Goal: Register for event/course

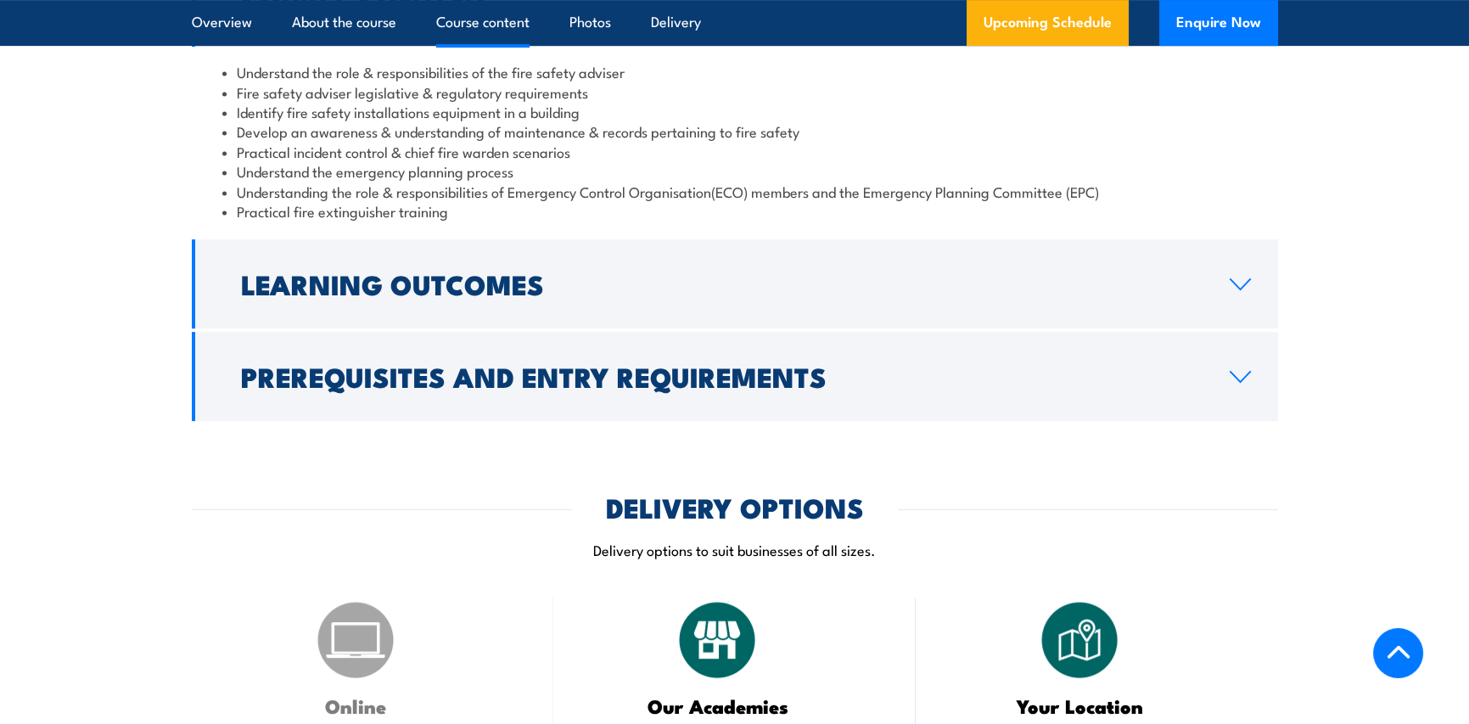
scroll to position [1613, 0]
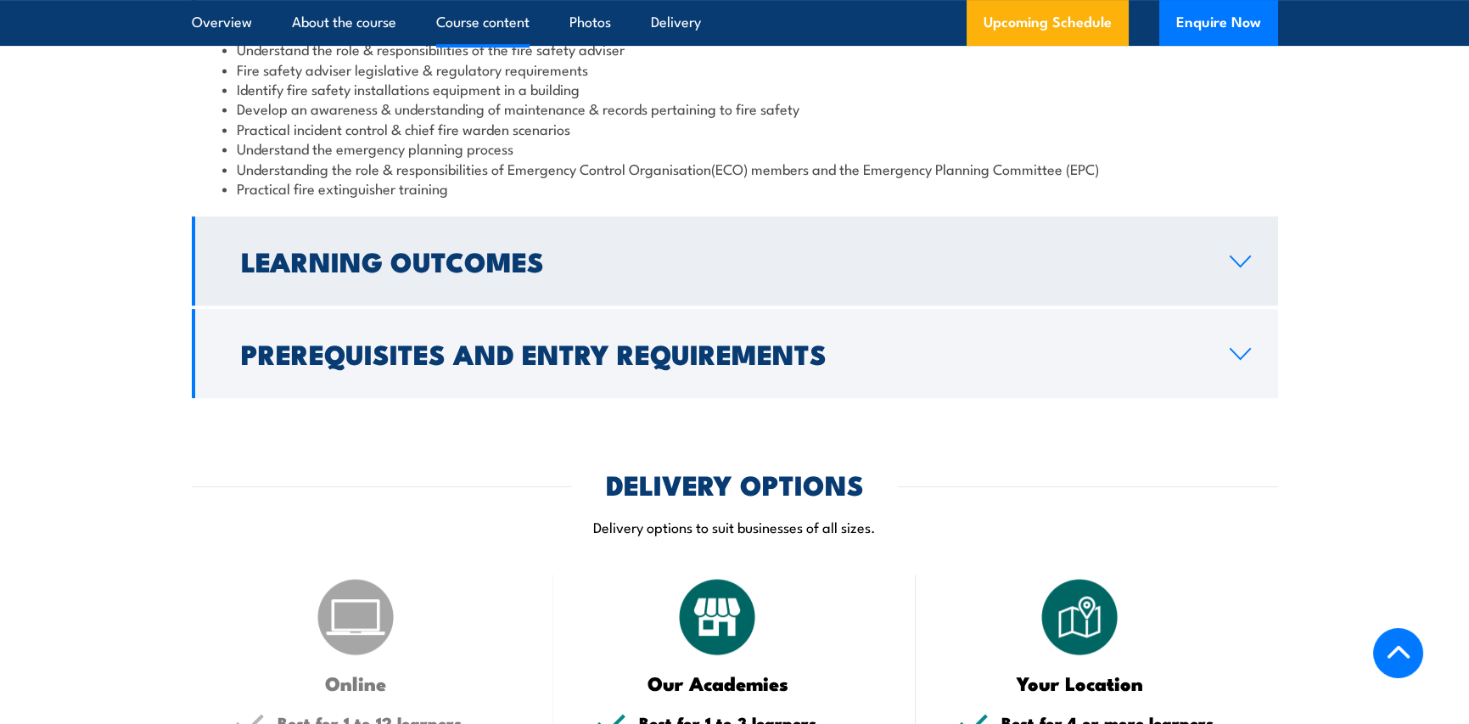
click at [1233, 306] on link "Learning Outcomes" at bounding box center [735, 260] width 1086 height 89
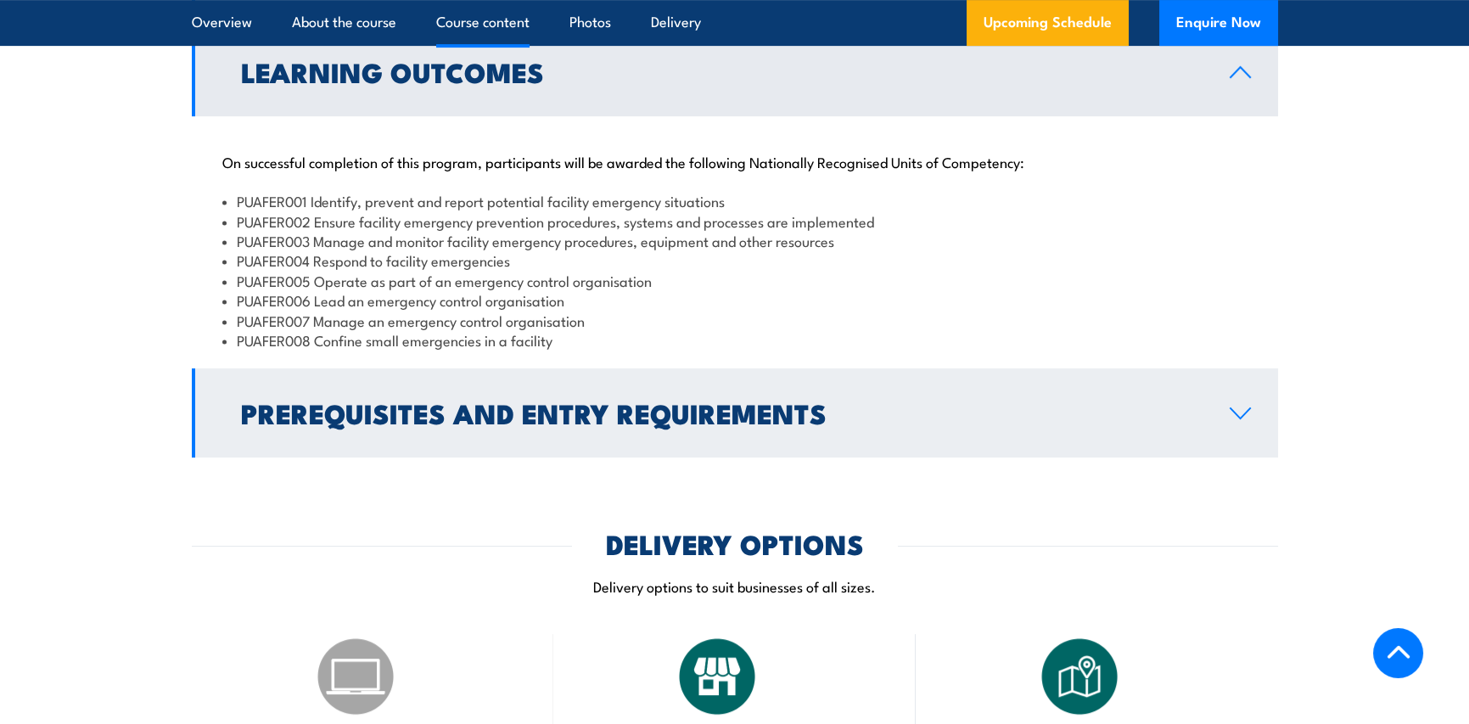
click at [1252, 452] on link "Prerequisites and Entry Requirements" at bounding box center [735, 412] width 1086 height 89
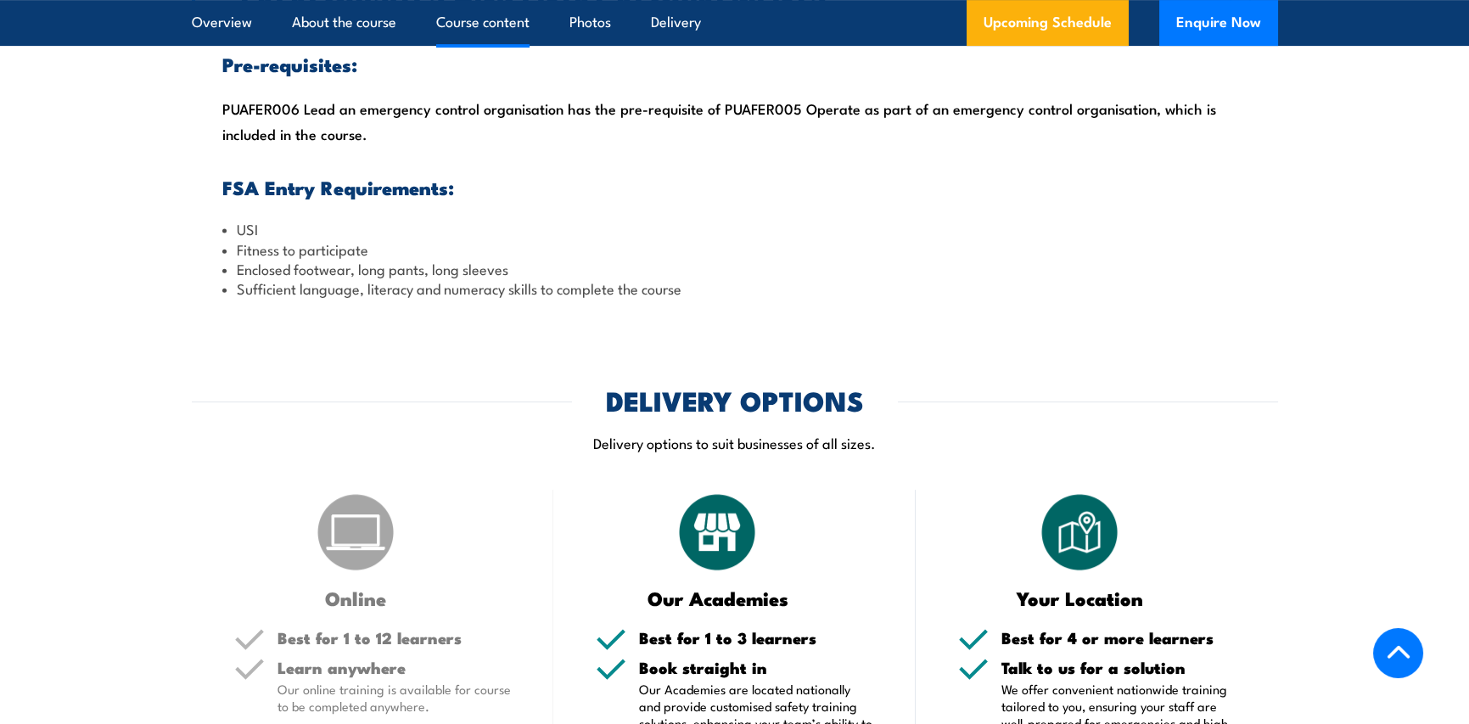
scroll to position [2122, 0]
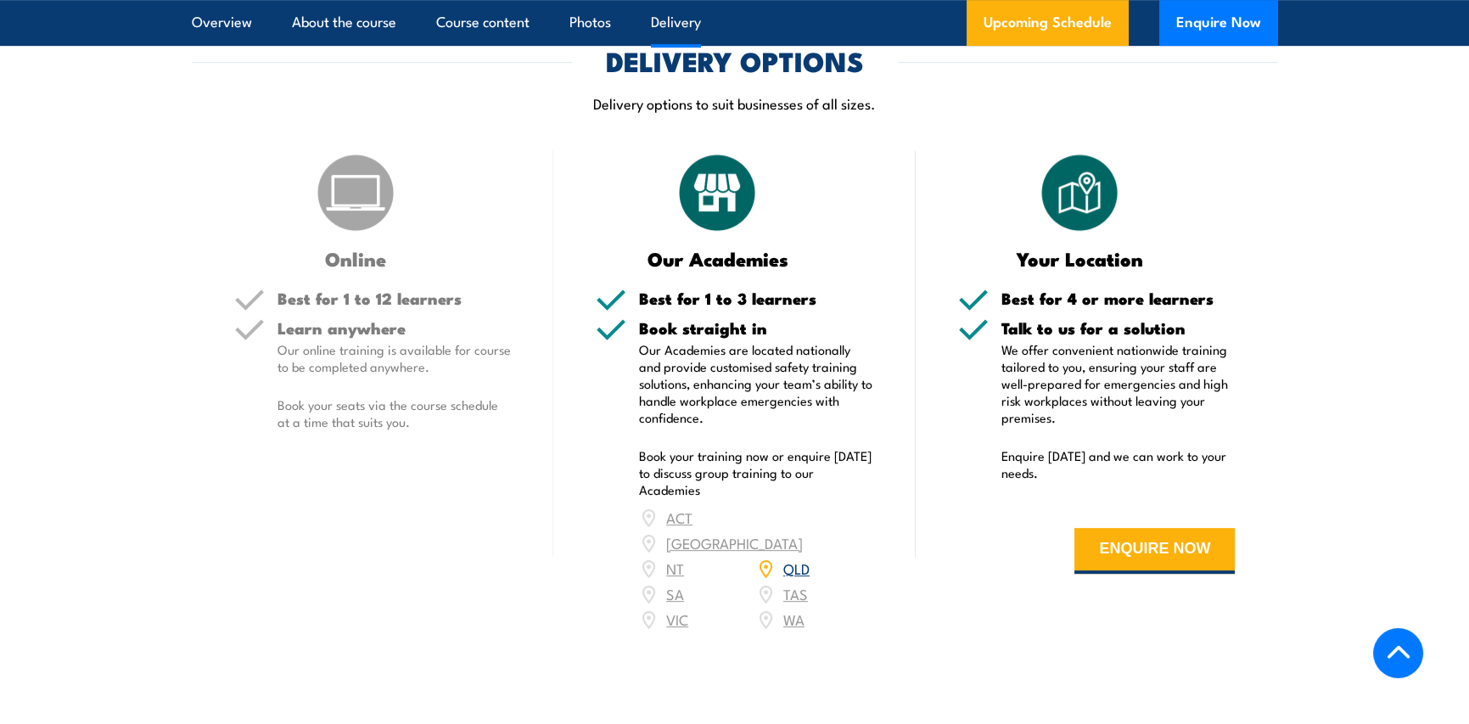
click at [348, 320] on div "Best for 1 to 12 learners" at bounding box center [395, 305] width 234 height 30
click at [358, 375] on p "Our online training is available for course to be completed anywhere." at bounding box center [395, 358] width 234 height 34
click at [818, 397] on p "Our Academies are located nationally and provide customised safety training sol…" at bounding box center [756, 383] width 234 height 85
click at [797, 552] on div "ACT NSW NT QLD SA TAS VIC WA" at bounding box center [756, 568] width 234 height 127
click at [682, 588] on div "ACT NSW NT QLD SA TAS VIC WA" at bounding box center [756, 568] width 234 height 127
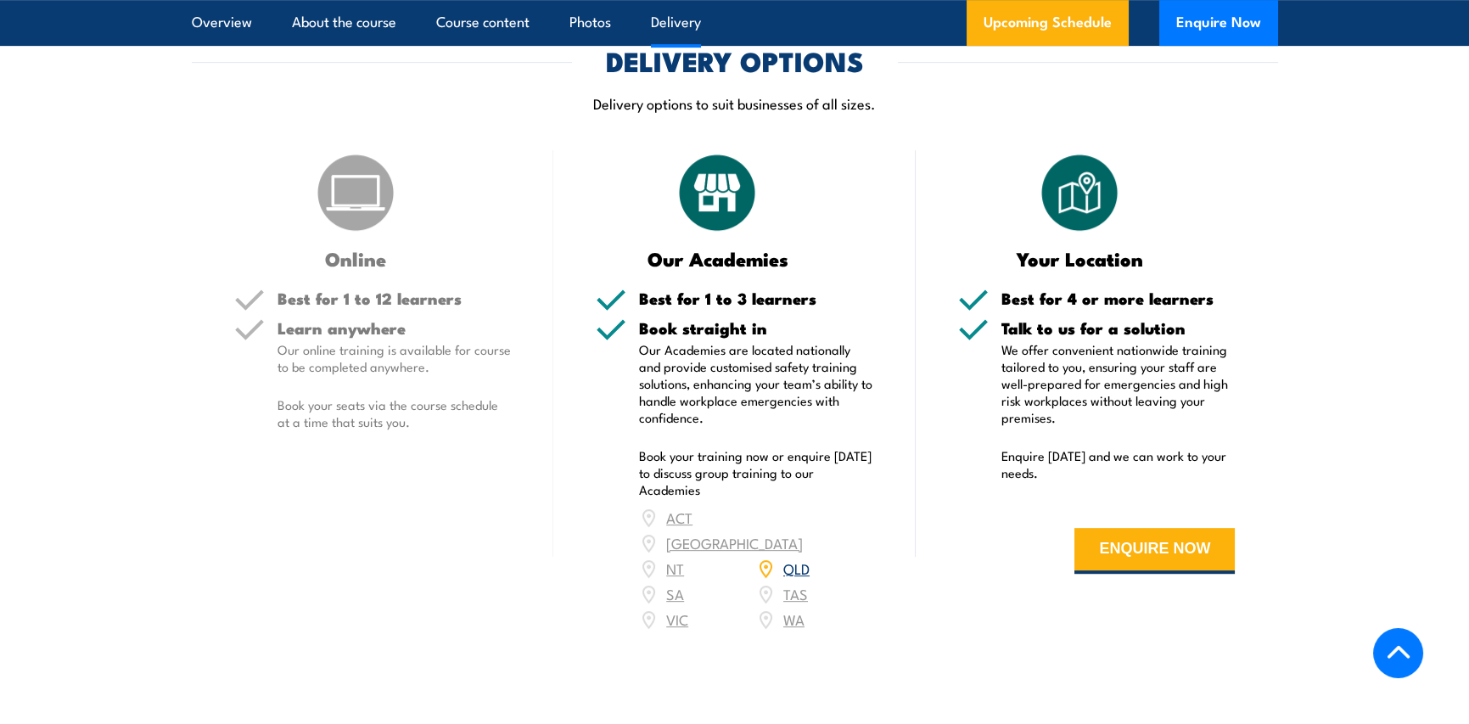
click at [829, 426] on p "Our Academies are located nationally and provide customised safety training sol…" at bounding box center [756, 383] width 234 height 85
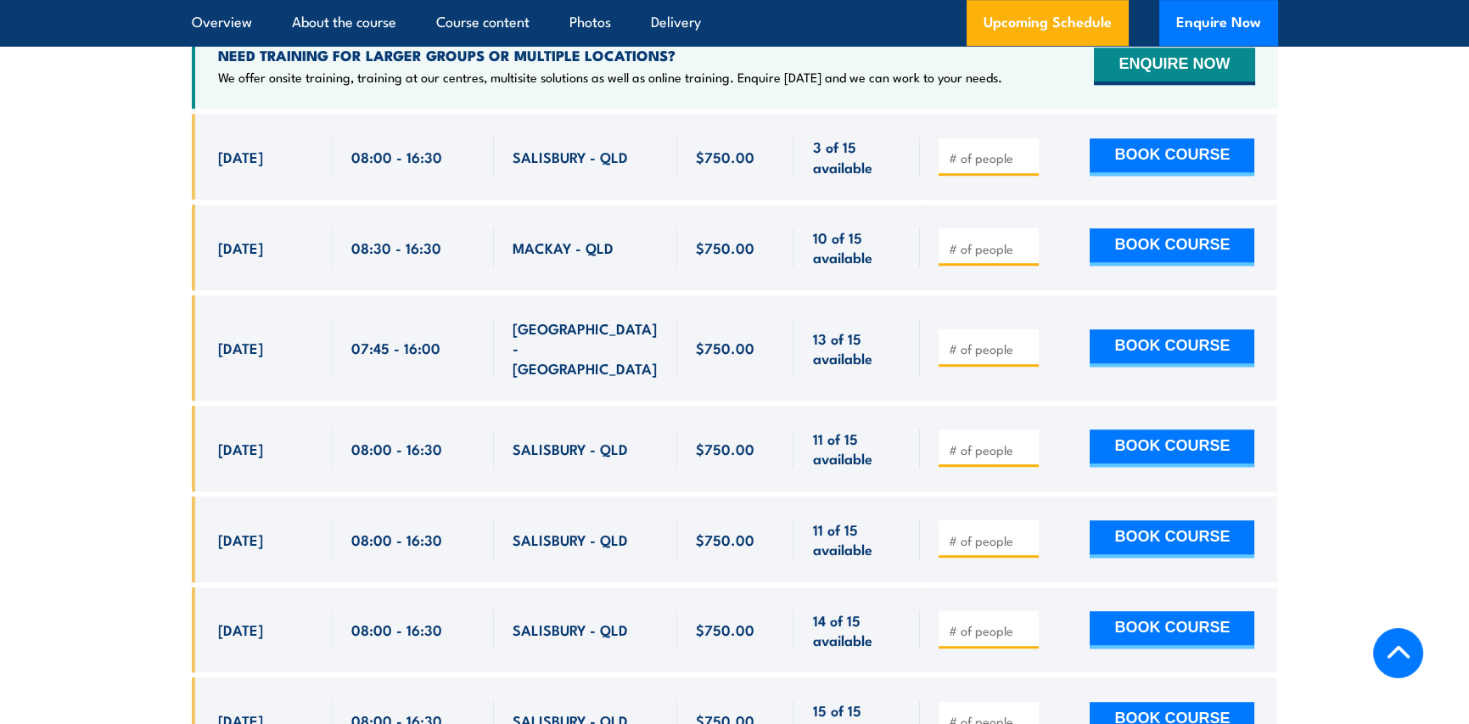
scroll to position [2631, 0]
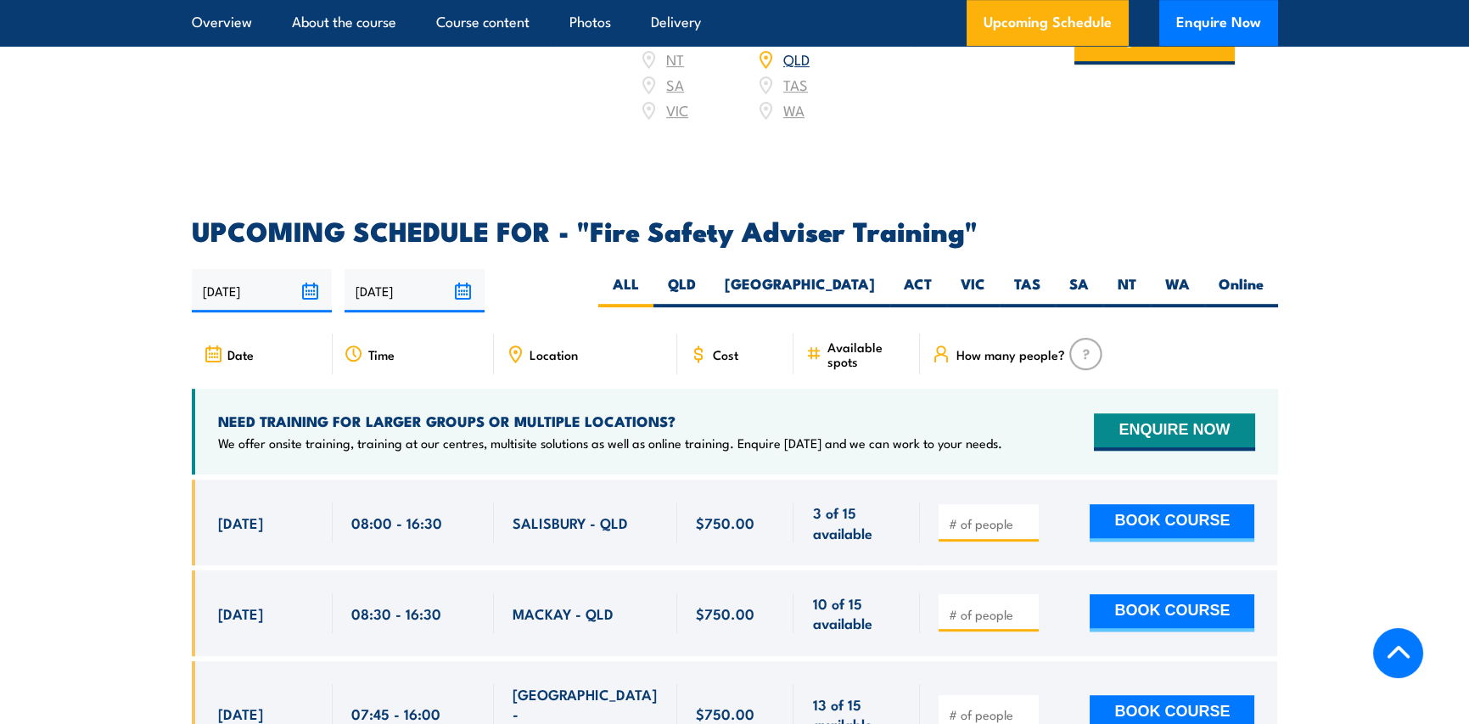
click at [533, 362] on span "Location" at bounding box center [554, 354] width 48 height 14
click at [992, 306] on label "VIC" at bounding box center [972, 290] width 53 height 33
click at [992, 285] on input "VIC" at bounding box center [990, 279] width 11 height 11
radio input "true"
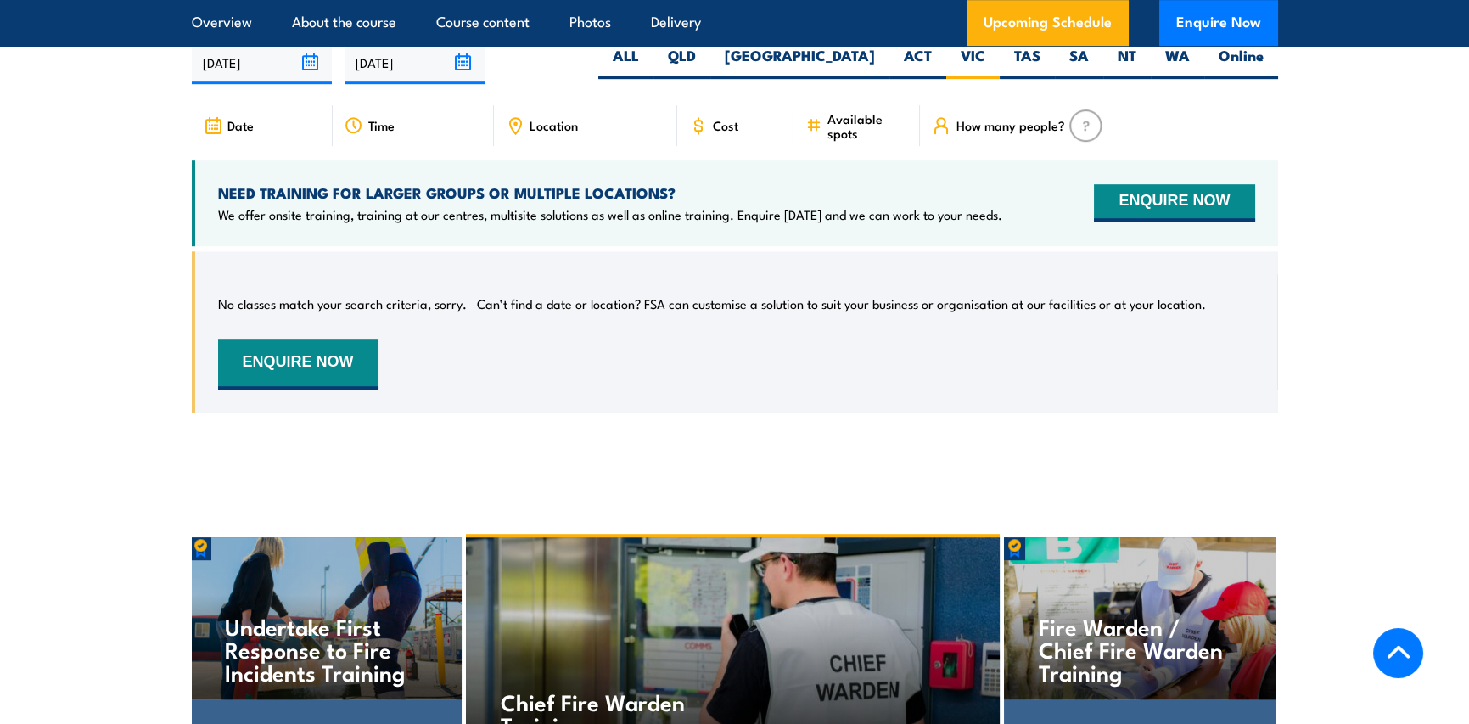
scroll to position [2606, 0]
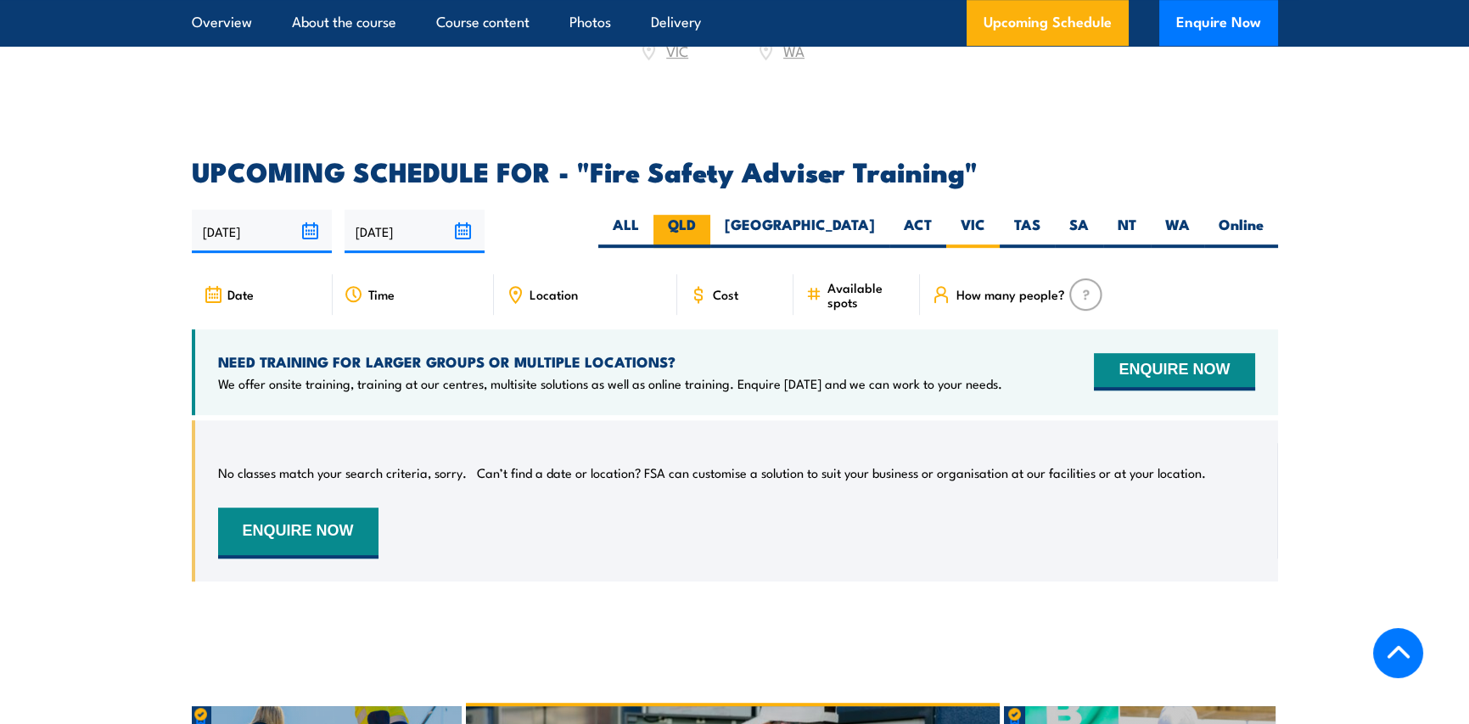
click at [710, 233] on label "QLD" at bounding box center [682, 231] width 57 height 33
click at [707, 226] on input "QLD" at bounding box center [701, 220] width 11 height 11
radio input "true"
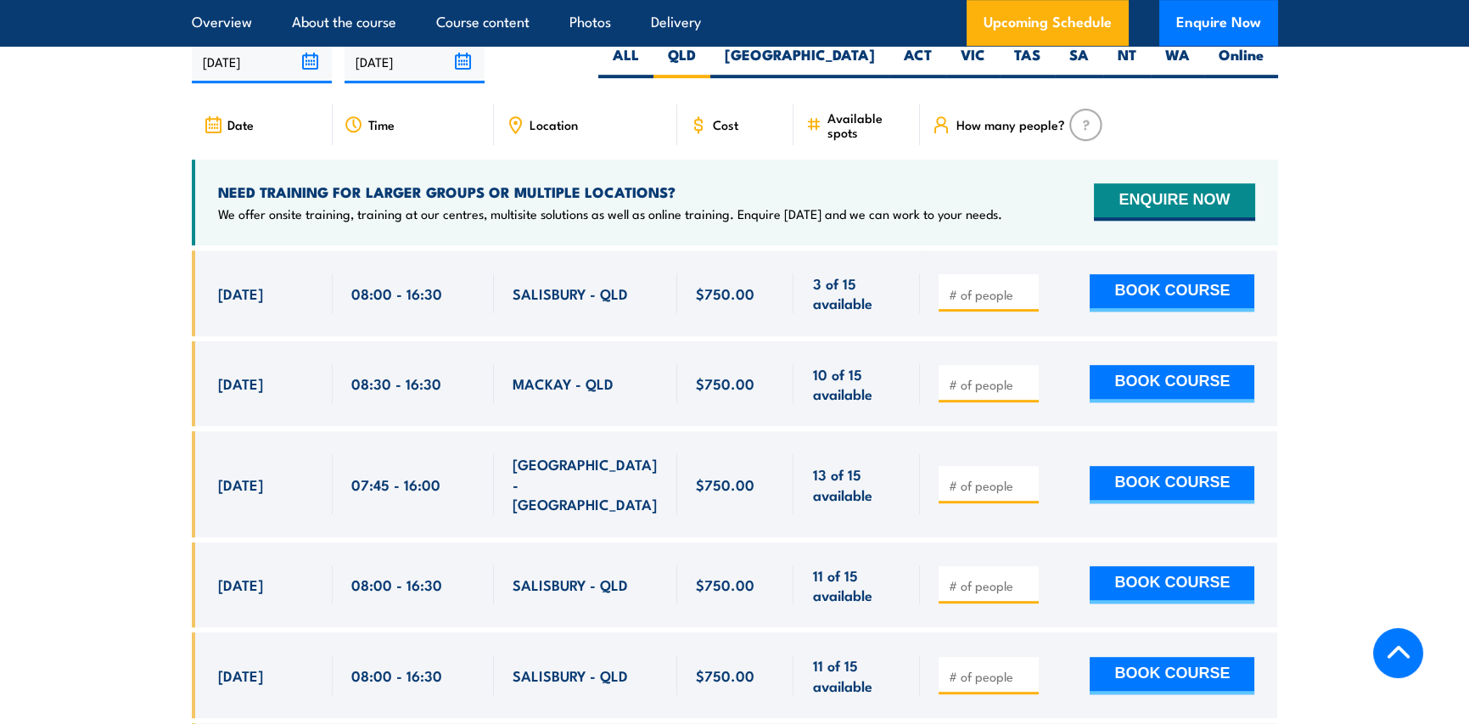
click at [789, 221] on p "We offer onsite training, training at our centres, multisite solutions as well …" at bounding box center [610, 213] width 784 height 17
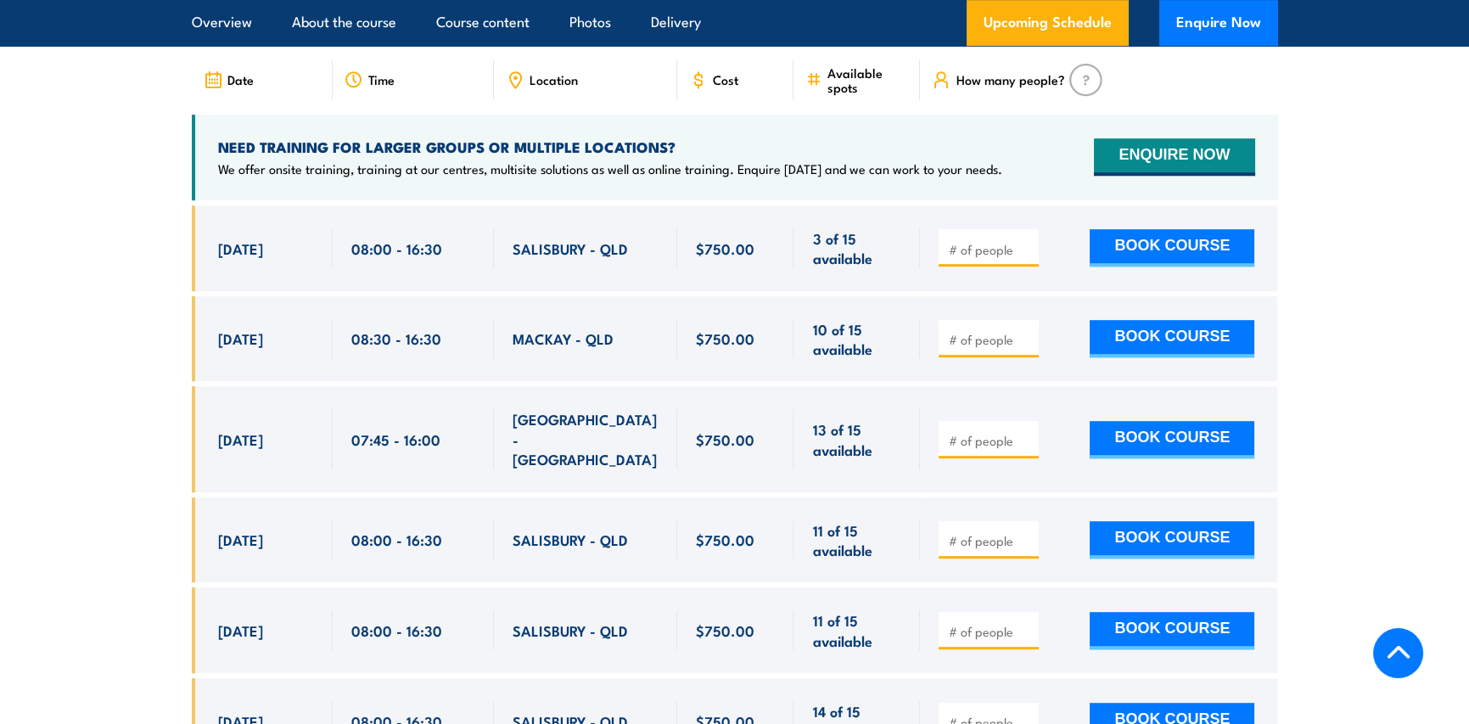
scroll to position [2860, 0]
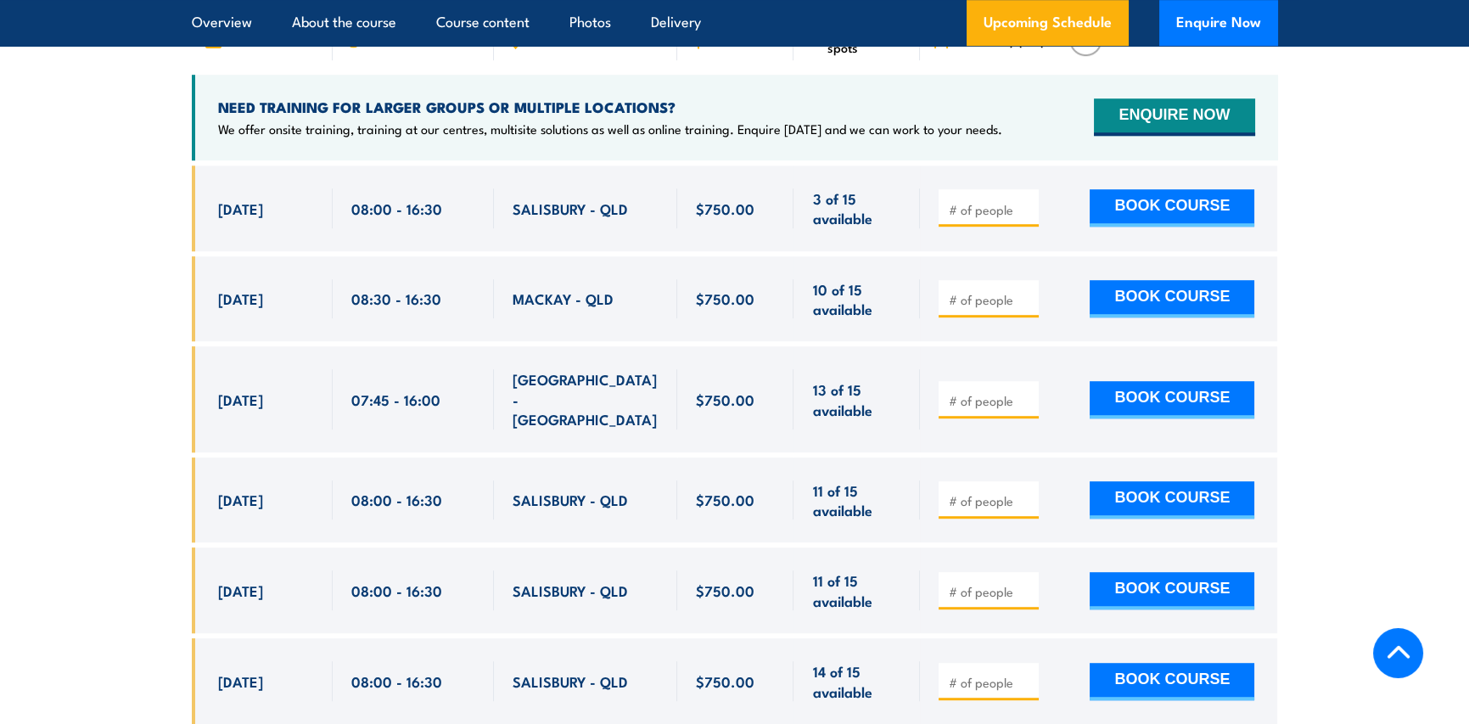
click at [535, 218] on span "SALISBURY - QLD" at bounding box center [570, 209] width 115 height 20
copy span "[GEOGRAPHIC_DATA]"
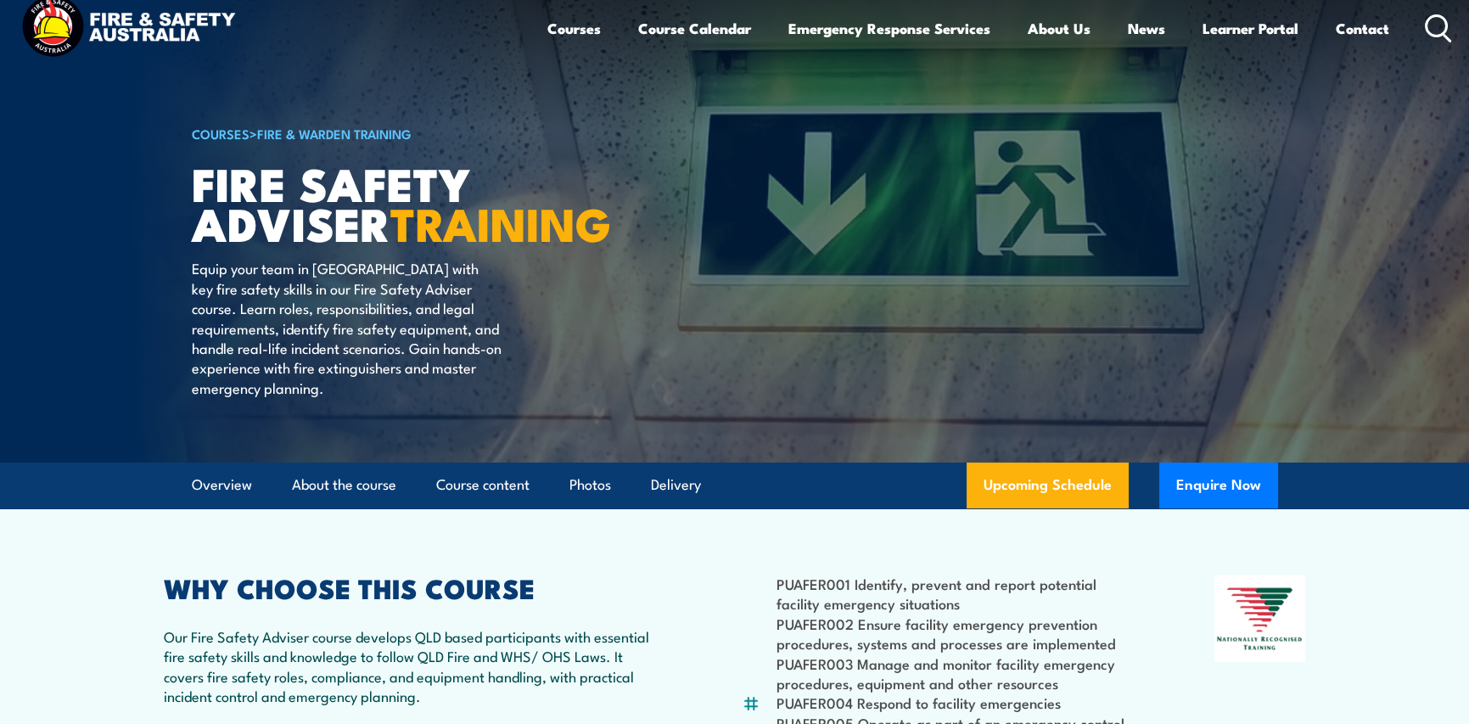
scroll to position [0, 0]
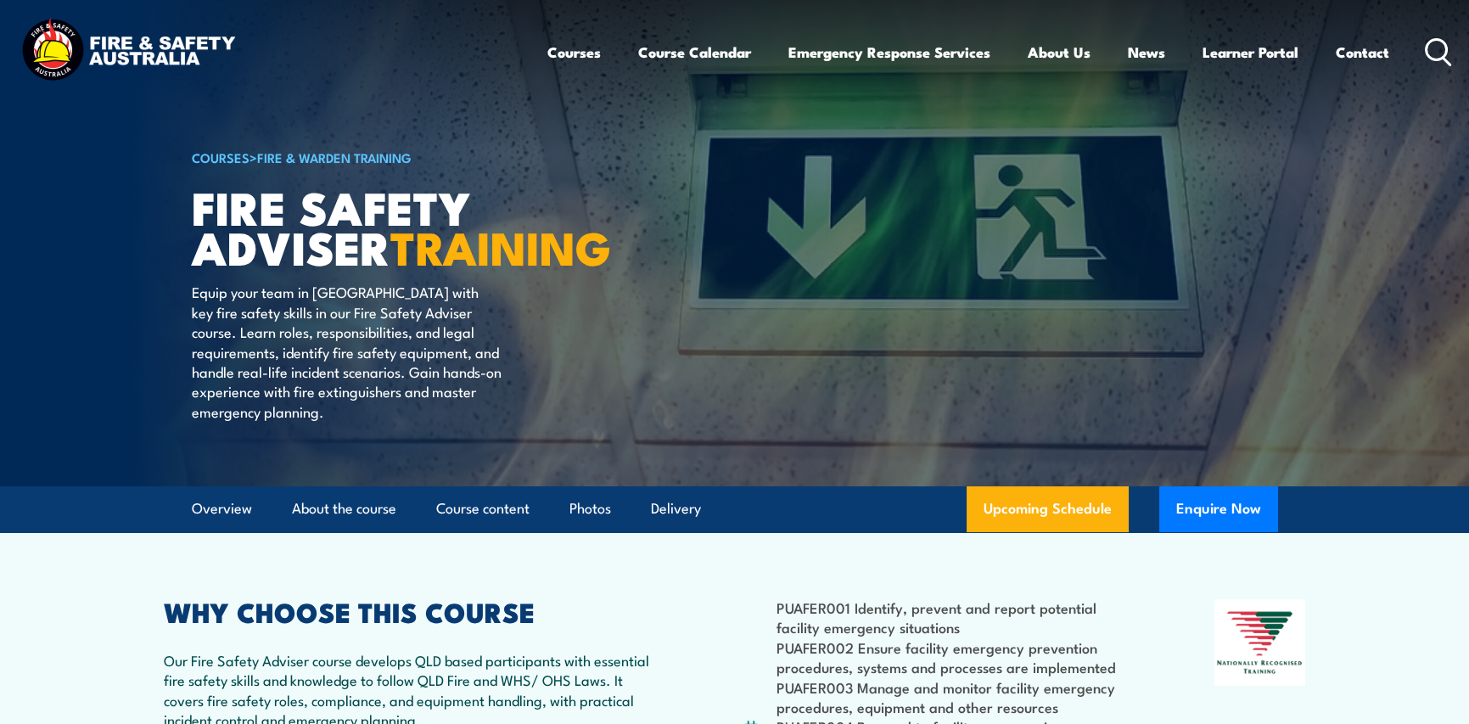
click at [1103, 637] on li "PUAFER001 Identify, prevent and report potential facility emergency situations" at bounding box center [955, 618] width 356 height 40
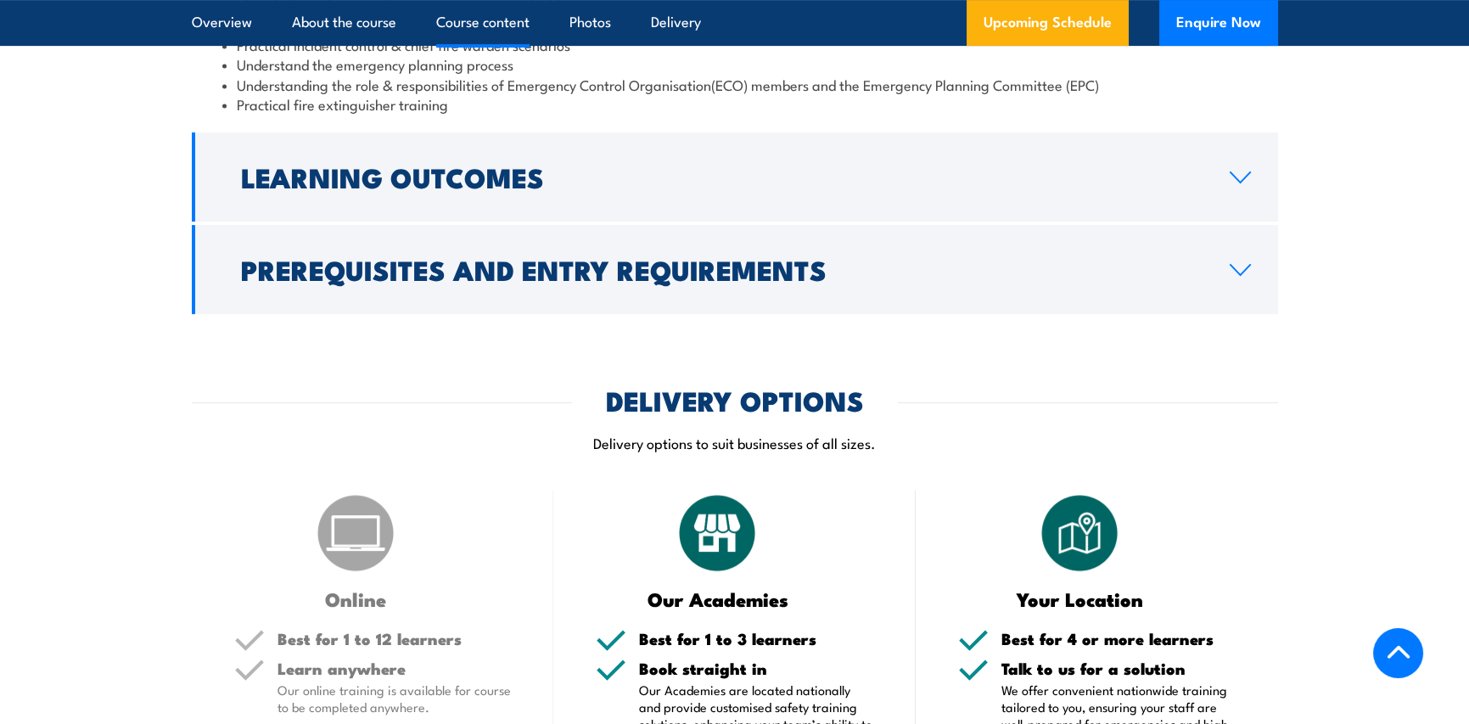
scroll to position [1698, 0]
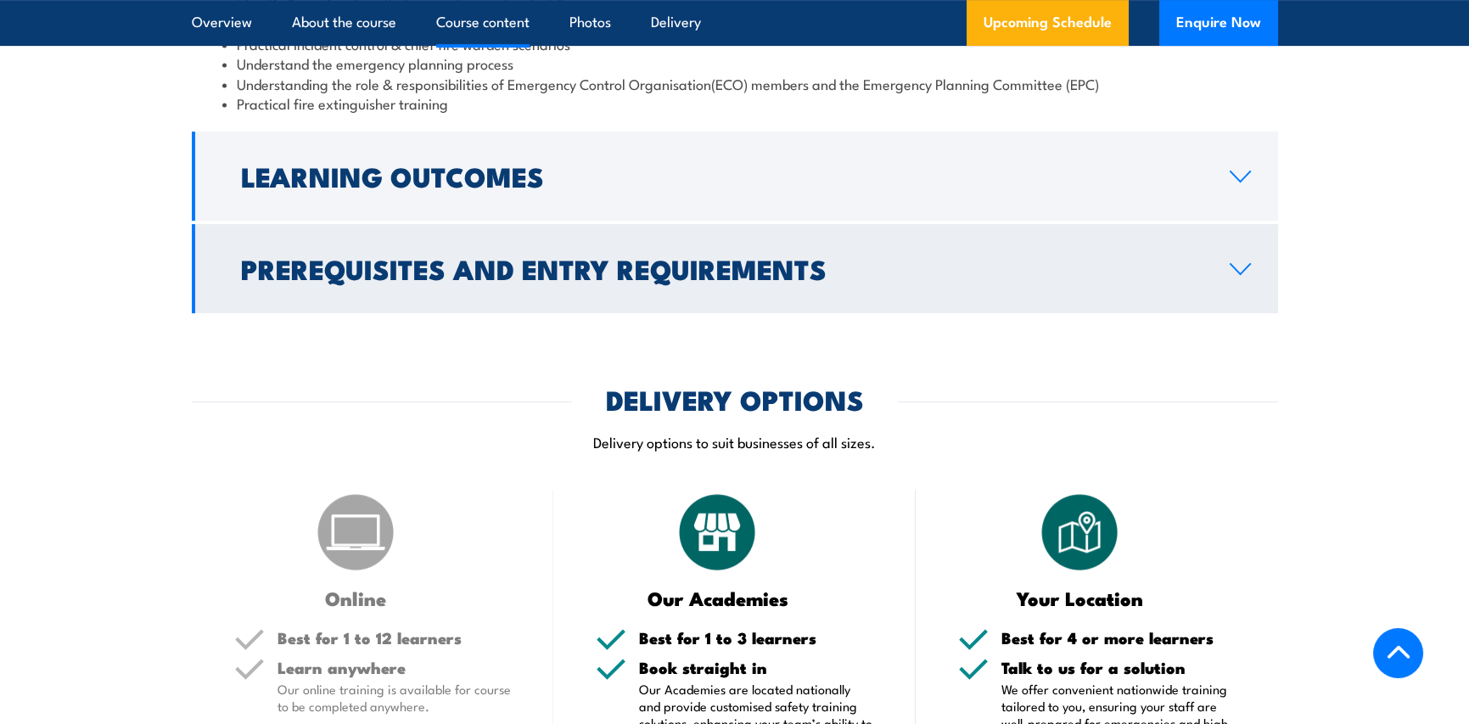
click at [1238, 276] on icon at bounding box center [1240, 269] width 23 height 14
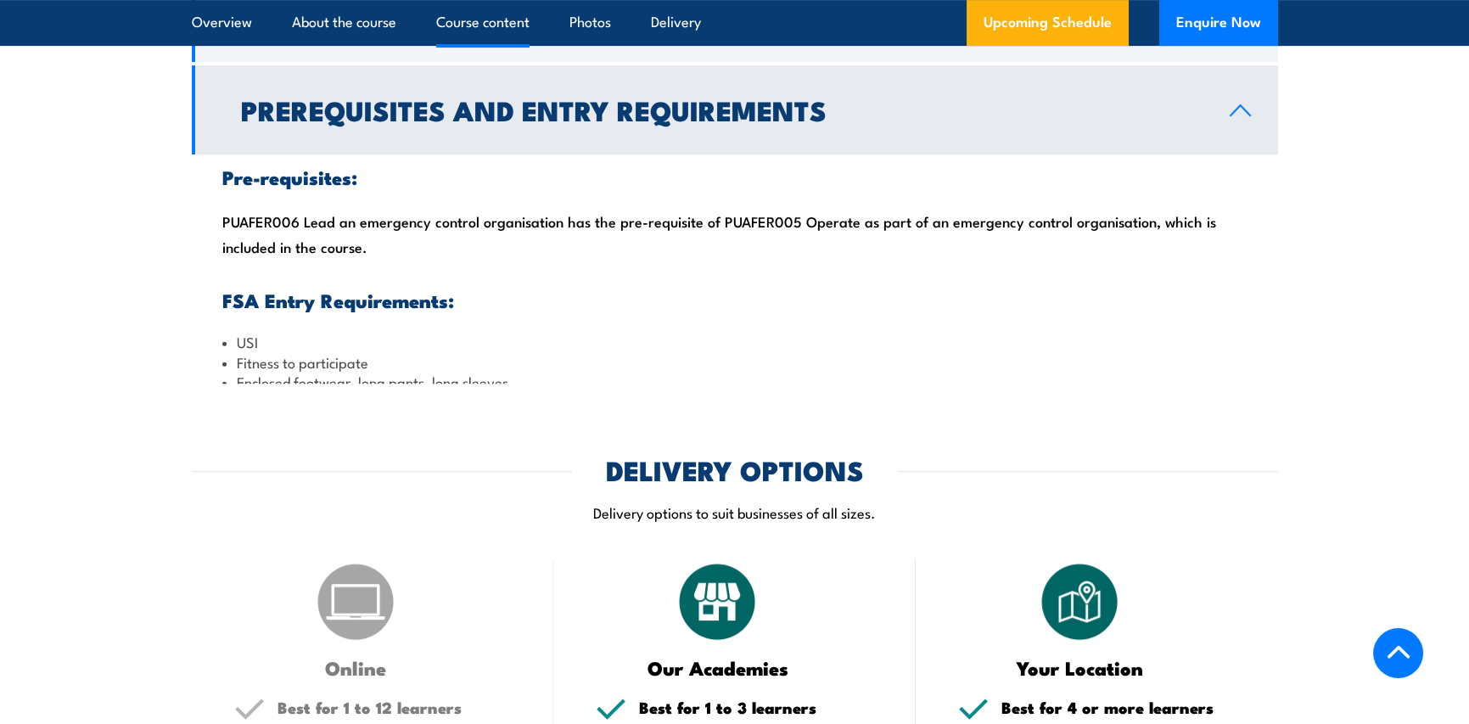
scroll to position [1679, 0]
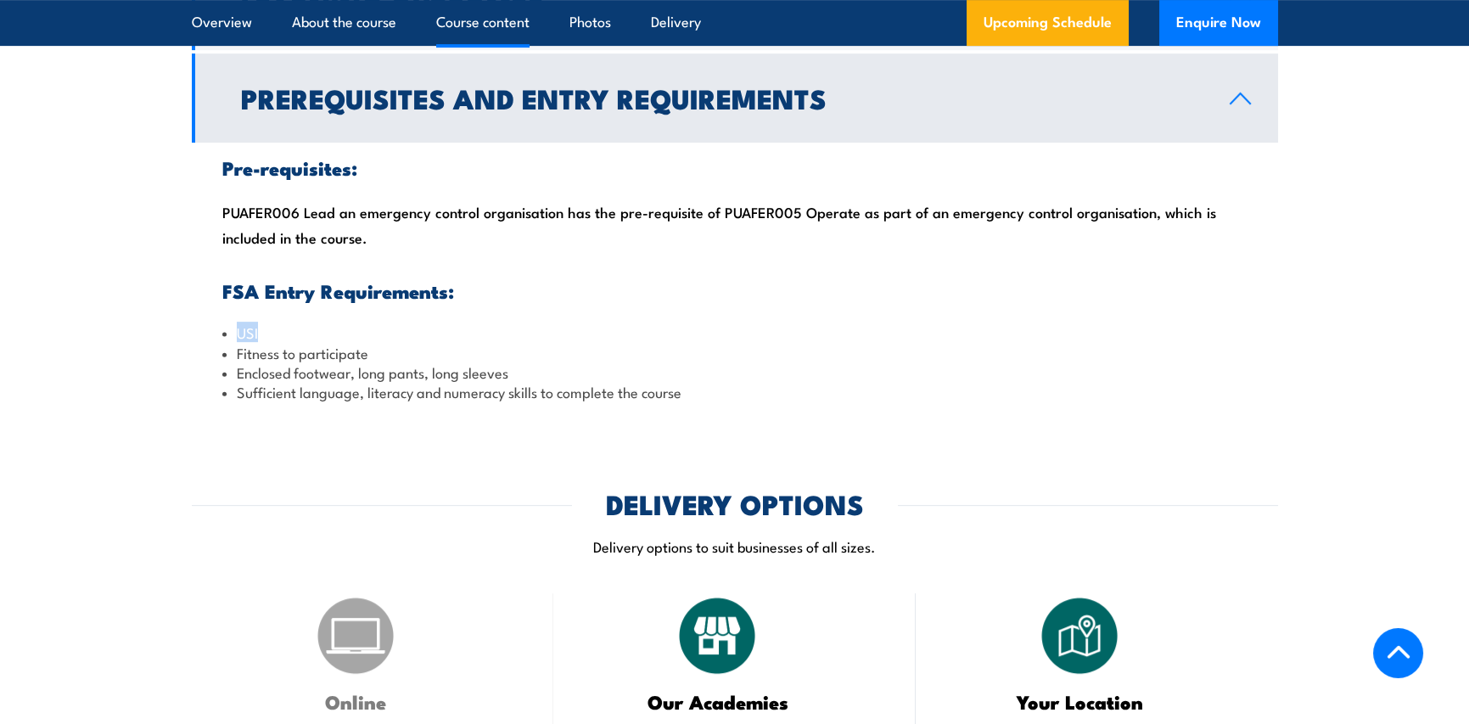
drag, startPoint x: 261, startPoint y: 369, endPoint x: 272, endPoint y: 347, distance: 24.3
click at [227, 342] on li "USI" at bounding box center [734, 333] width 1025 height 20
copy li "USI"
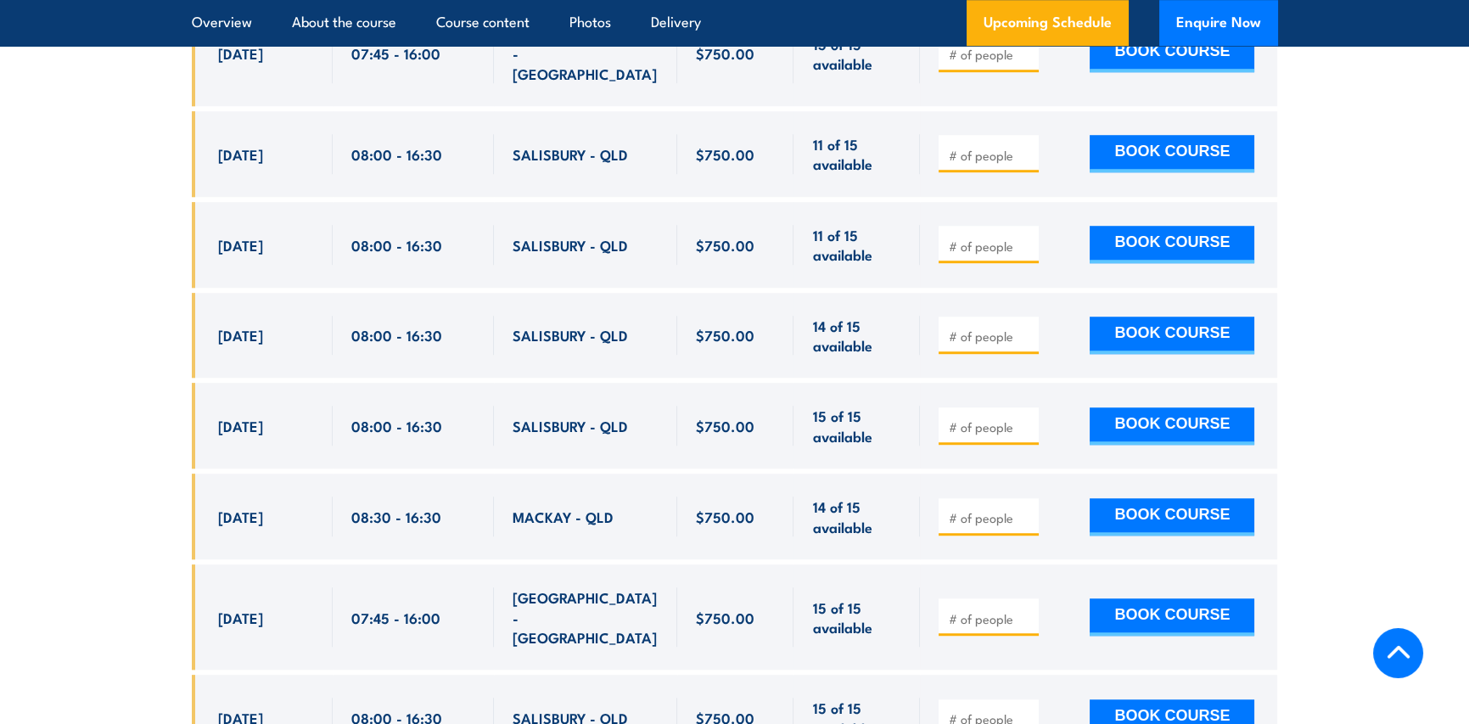
scroll to position [2952, 0]
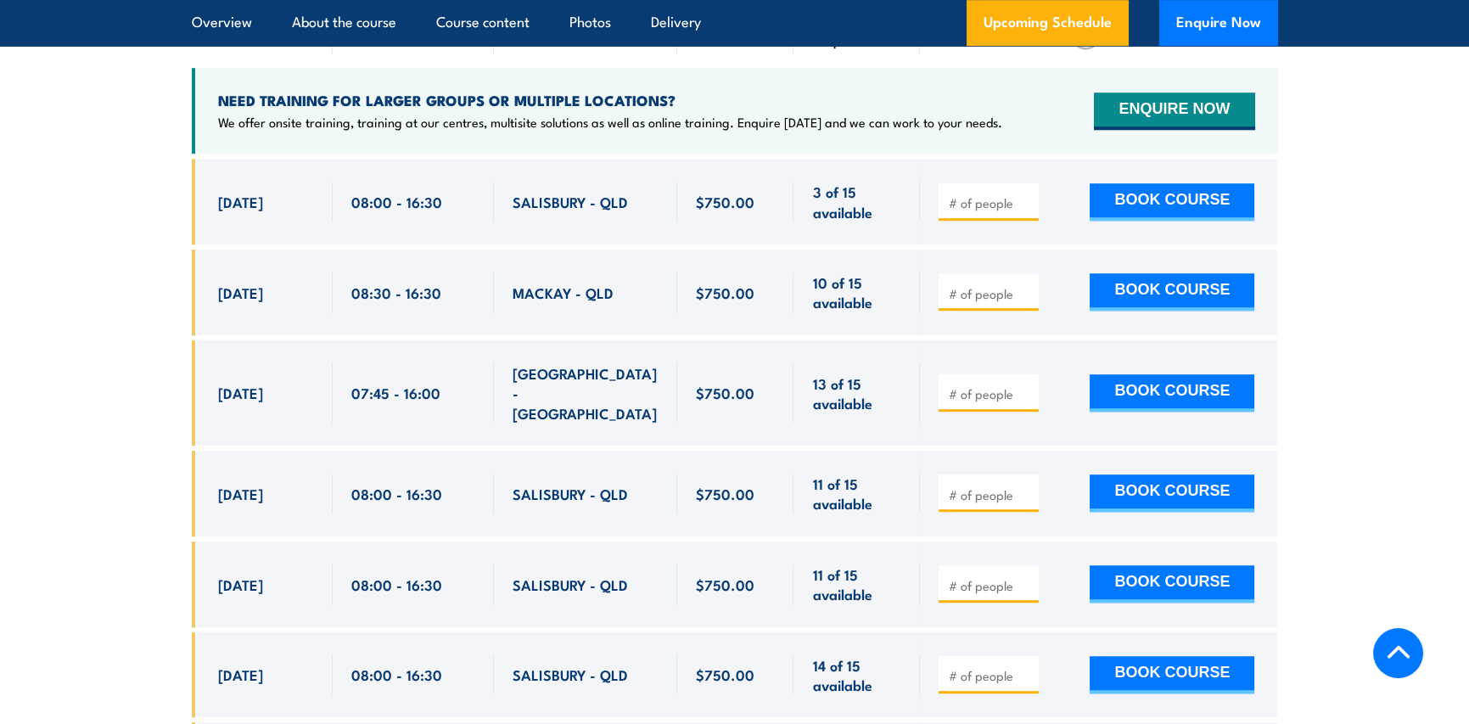
click at [17, 555] on section "UPCOMING SCHEDULE FOR - "Fire Safety Adviser Training" [DATE] [DATE]" at bounding box center [734, 602] width 1469 height 1410
